Goal: Task Accomplishment & Management: Manage account settings

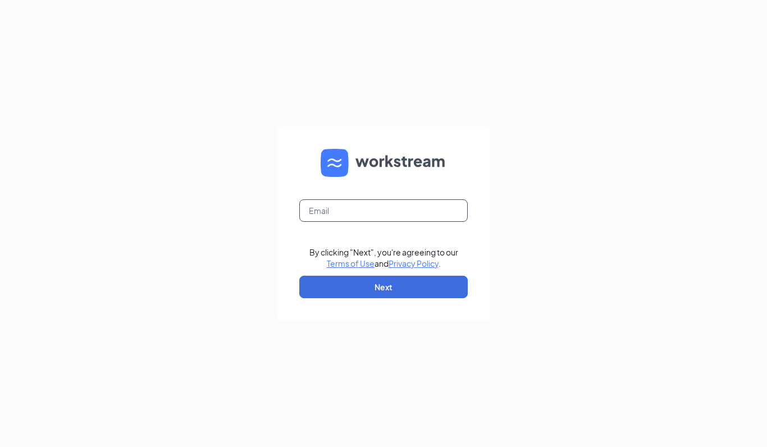
click at [404, 222] on input "text" at bounding box center [383, 210] width 169 height 22
click at [366, 222] on input "text" at bounding box center [383, 210] width 169 height 22
type input "Angiecathion.cfa@gmail.com"
click at [420, 298] on button "Next" at bounding box center [383, 287] width 169 height 22
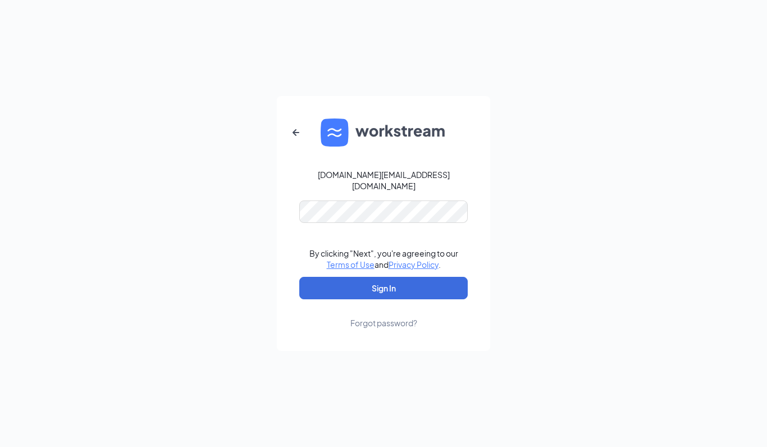
click at [435, 299] on button "Sign In" at bounding box center [383, 288] width 169 height 22
click at [361, 299] on button "Sign In" at bounding box center [383, 288] width 169 height 22
click at [390, 329] on div "Forgot password?" at bounding box center [384, 322] width 67 height 11
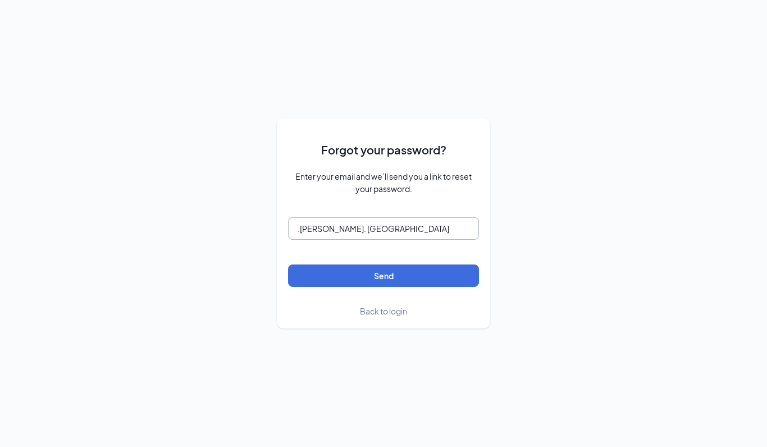
click at [322, 240] on input ".angie. cathion" at bounding box center [383, 228] width 191 height 22
click at [370, 240] on input ".angiecathion" at bounding box center [383, 228] width 191 height 22
click at [429, 287] on button "Send" at bounding box center [383, 276] width 191 height 22
click at [422, 240] on input ".angiecathion.cfa@gmail.com" at bounding box center [383, 228] width 191 height 22
type input "angiecathion.cfa@gmail.com"
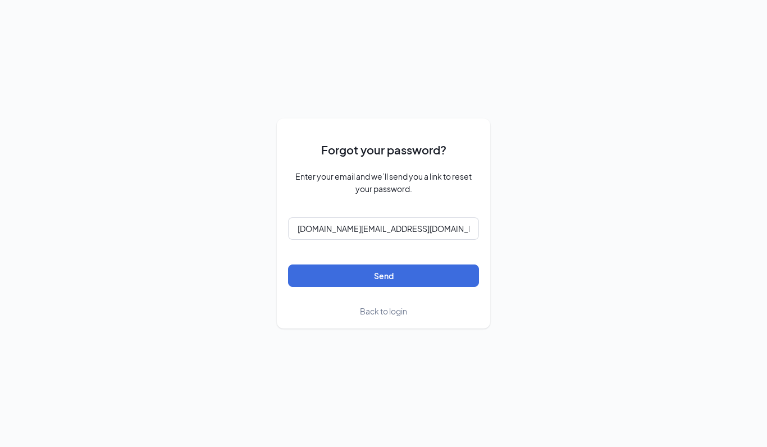
click at [418, 287] on button "Send" at bounding box center [383, 276] width 191 height 22
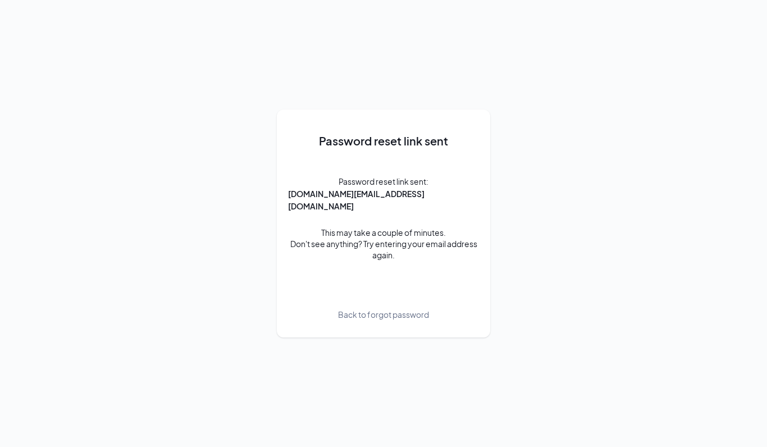
click at [370, 321] on span "Back to forgot password" at bounding box center [383, 314] width 91 height 12
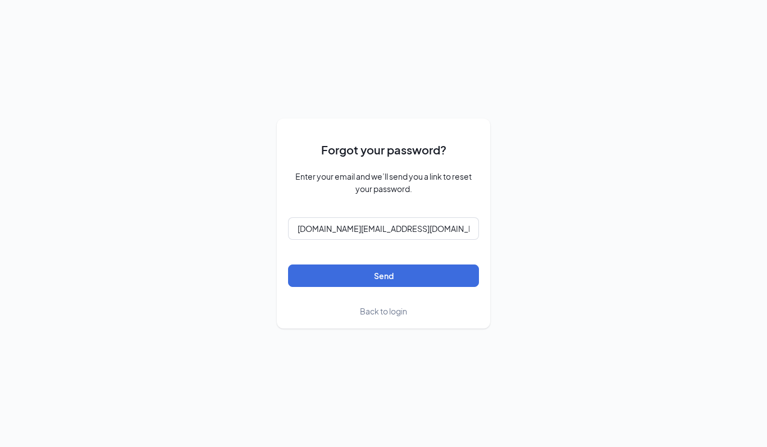
click at [379, 316] on span "Back to login" at bounding box center [383, 311] width 47 height 10
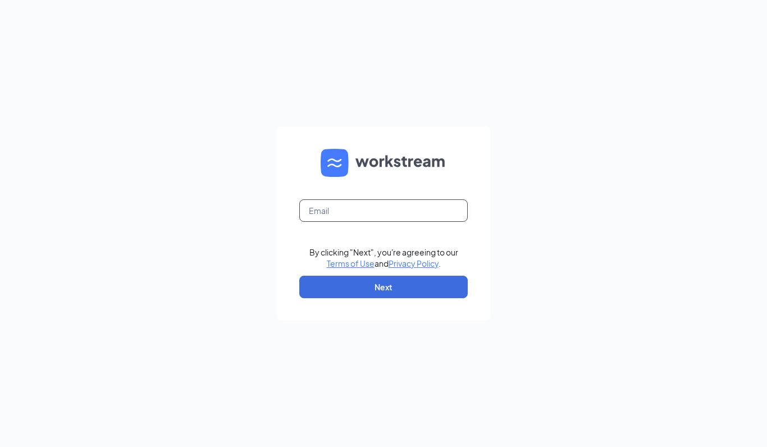
click at [389, 222] on input "text" at bounding box center [383, 210] width 169 height 22
type input "A"
click at [410, 222] on input "Angiecathion.cfa@chickfila.com" at bounding box center [383, 210] width 169 height 22
type input "Angiecathion.cfa@gmail.com"
click at [412, 298] on button "Next" at bounding box center [383, 287] width 169 height 22
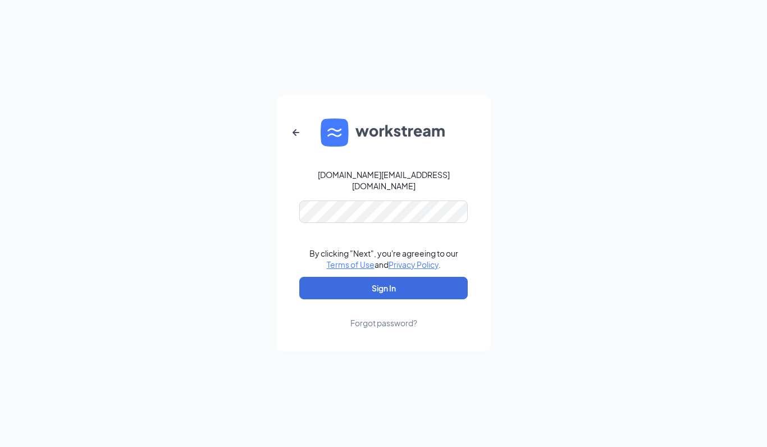
click at [430, 299] on button "Sign In" at bounding box center [383, 288] width 169 height 22
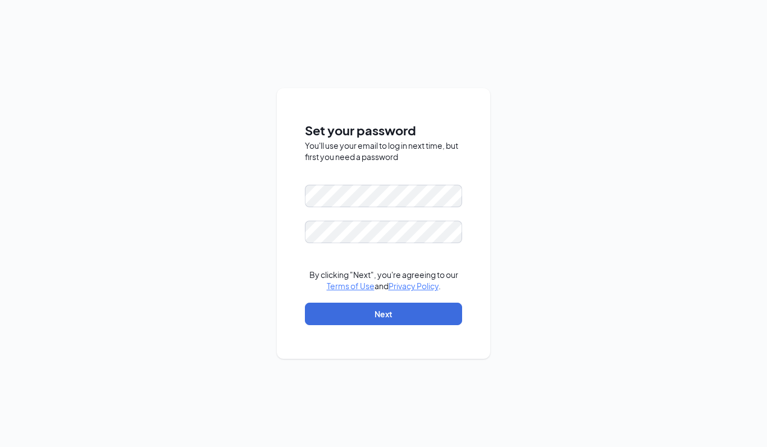
click at [430, 325] on button "Next" at bounding box center [383, 314] width 157 height 22
click at [403, 325] on button "Next" at bounding box center [383, 314] width 157 height 22
